Goal: Transaction & Acquisition: Book appointment/travel/reservation

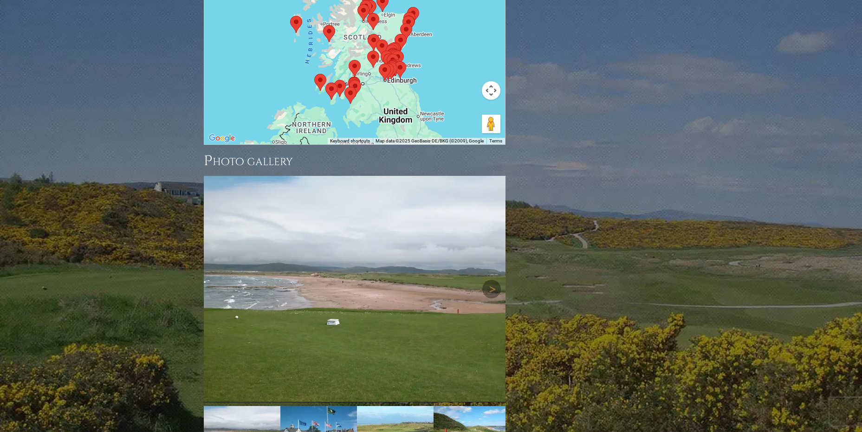
scroll to position [1208, 0]
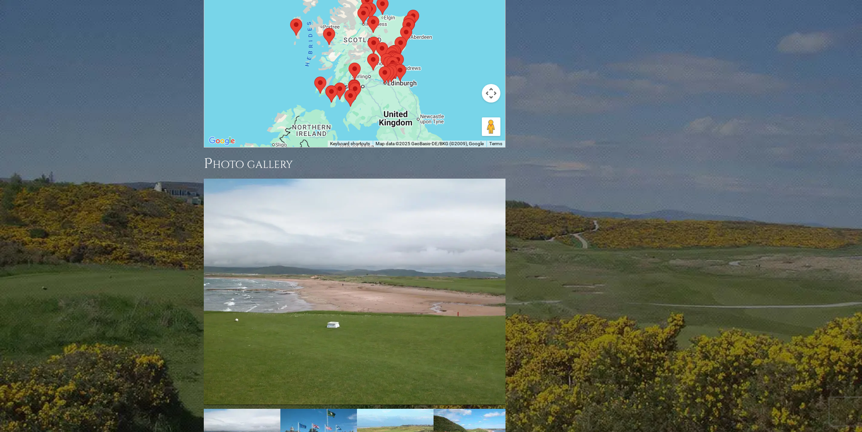
click at [374, 196] on img at bounding box center [355, 292] width 302 height 227
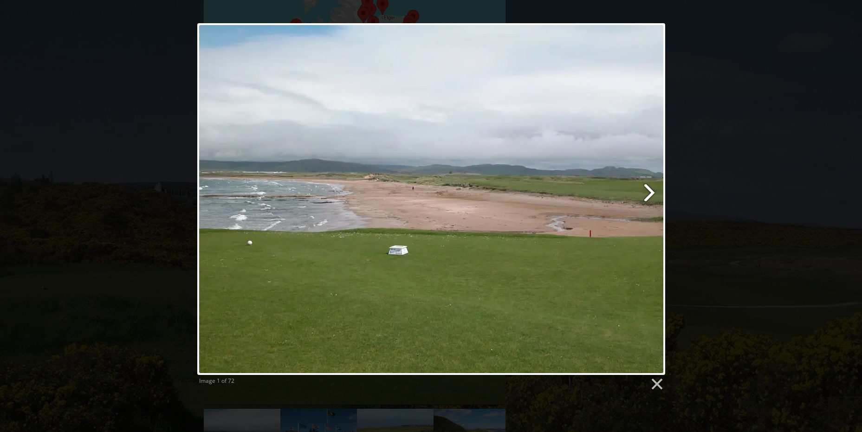
click at [649, 196] on link at bounding box center [516, 199] width 300 height 352
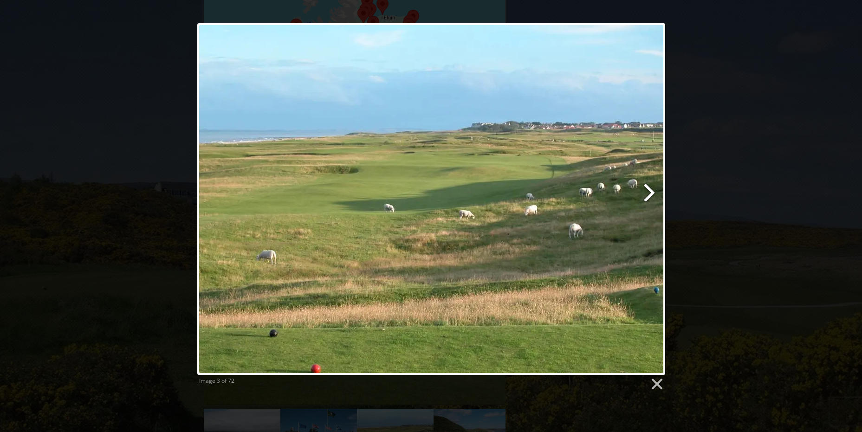
click at [652, 196] on link at bounding box center [516, 199] width 300 height 352
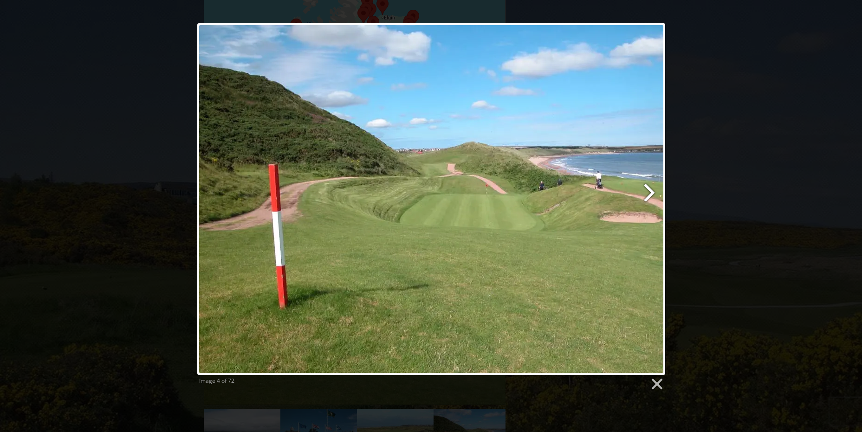
click at [649, 193] on link at bounding box center [516, 199] width 300 height 352
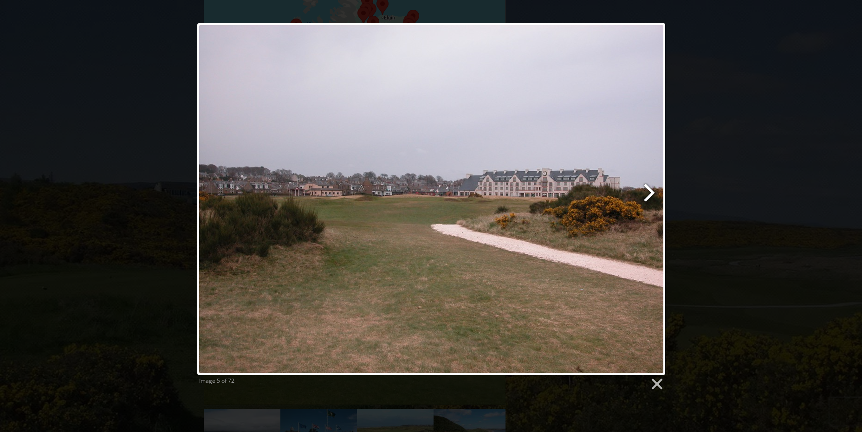
click at [651, 195] on link at bounding box center [516, 199] width 300 height 352
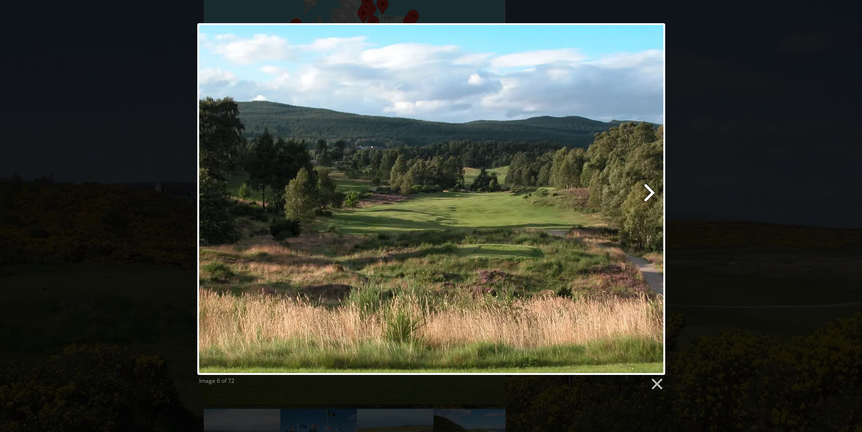
click at [651, 196] on link at bounding box center [516, 199] width 300 height 352
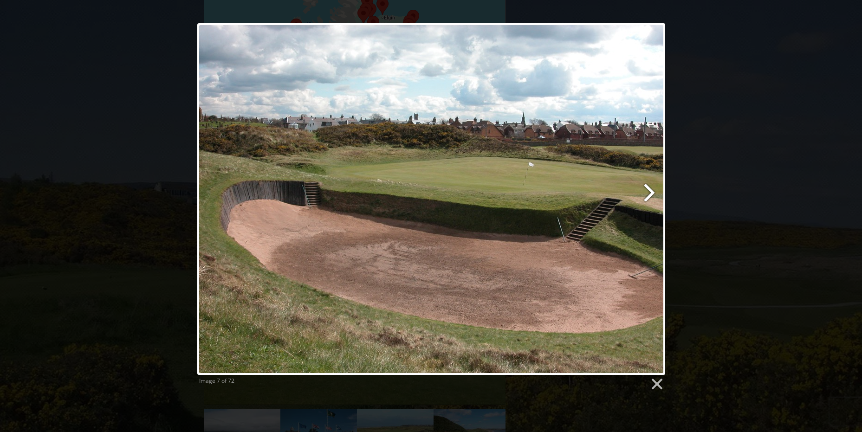
click at [652, 194] on link at bounding box center [516, 199] width 300 height 352
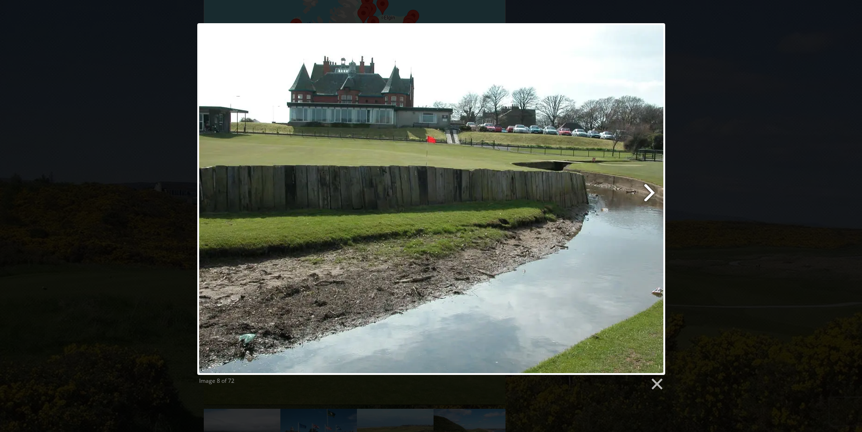
click at [648, 193] on link at bounding box center [516, 199] width 300 height 352
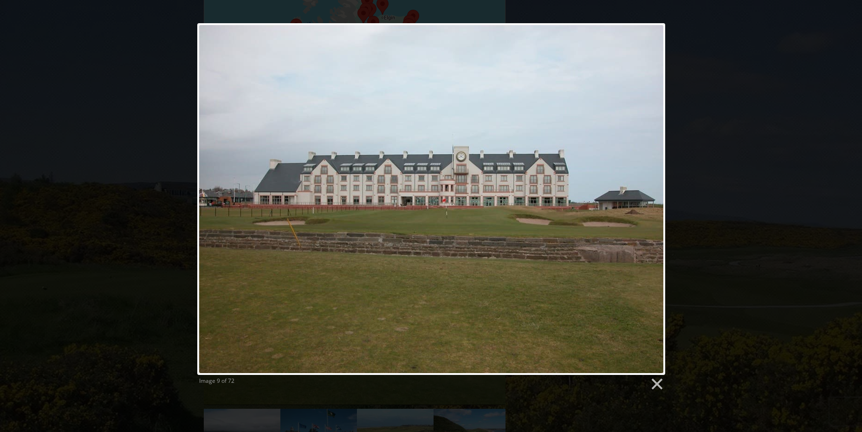
click at [648, 195] on link at bounding box center [516, 199] width 300 height 352
